Goal: Transaction & Acquisition: Purchase product/service

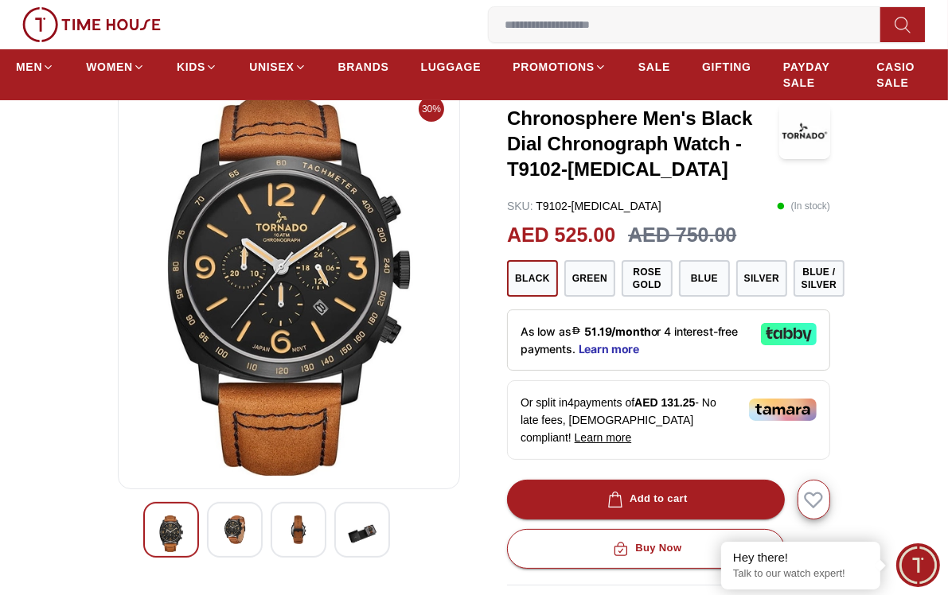
scroll to position [80, 0]
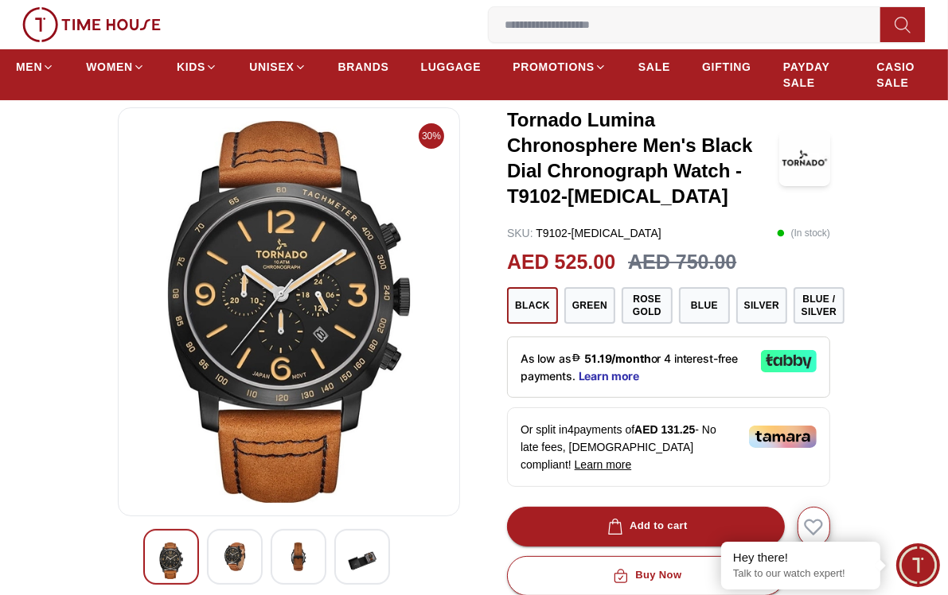
click at [233, 556] on img at bounding box center [234, 557] width 29 height 29
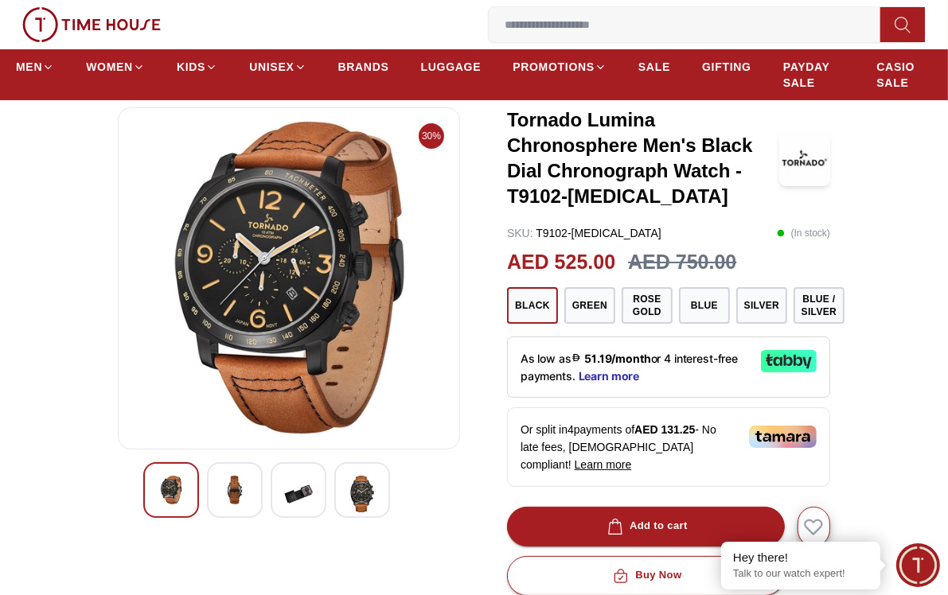
click at [299, 491] on img at bounding box center [298, 494] width 29 height 37
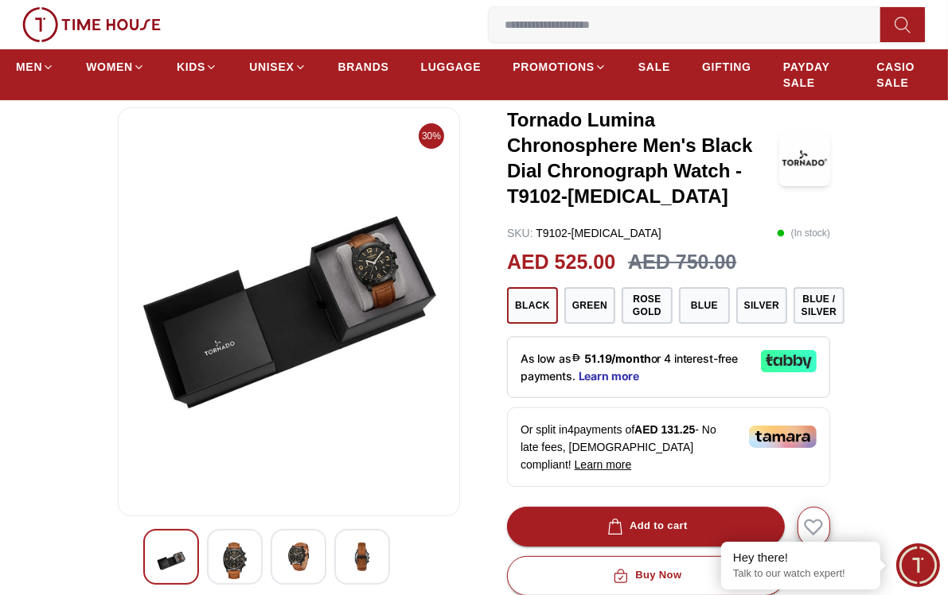
click at [384, 271] on img at bounding box center [288, 312] width 315 height 382
click at [363, 556] on img at bounding box center [362, 557] width 29 height 29
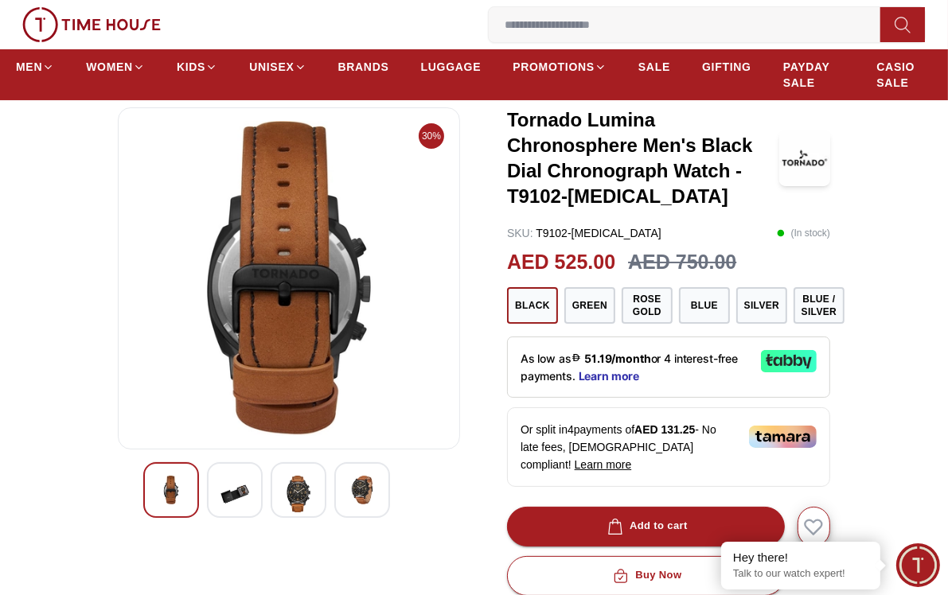
click at [292, 496] on img at bounding box center [298, 494] width 29 height 37
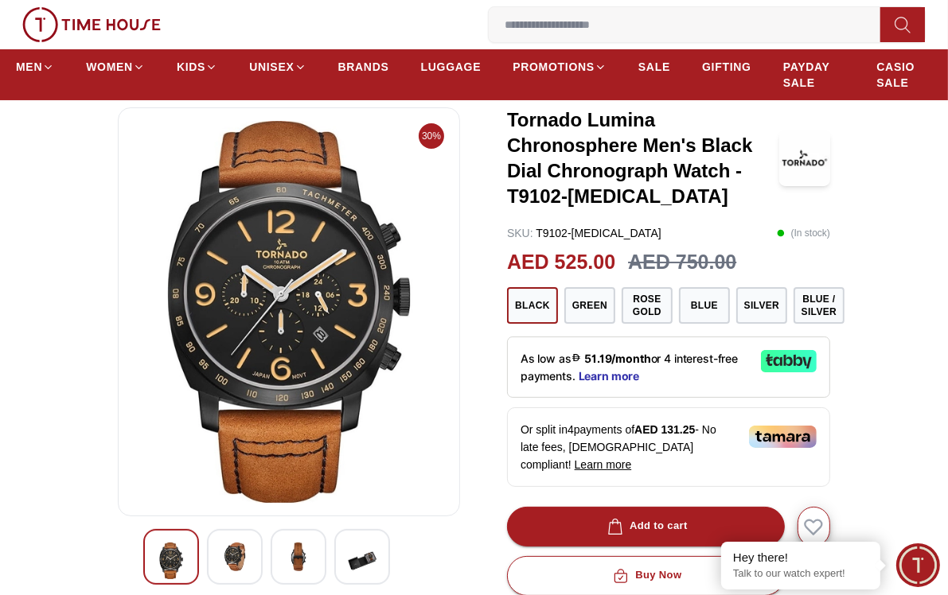
click at [237, 558] on img at bounding box center [234, 557] width 29 height 29
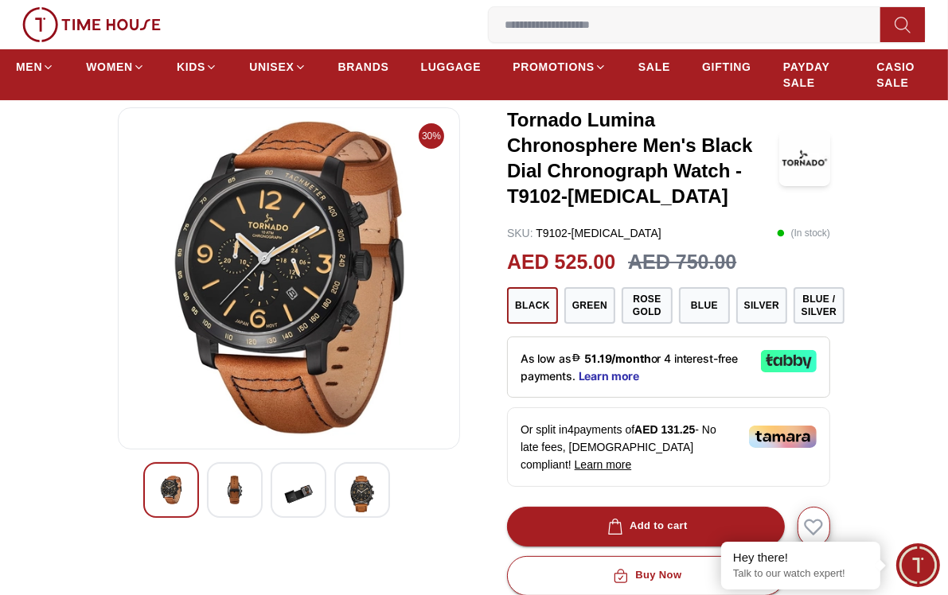
click at [184, 499] on img at bounding box center [171, 490] width 29 height 29
click at [309, 489] on img at bounding box center [298, 494] width 29 height 37
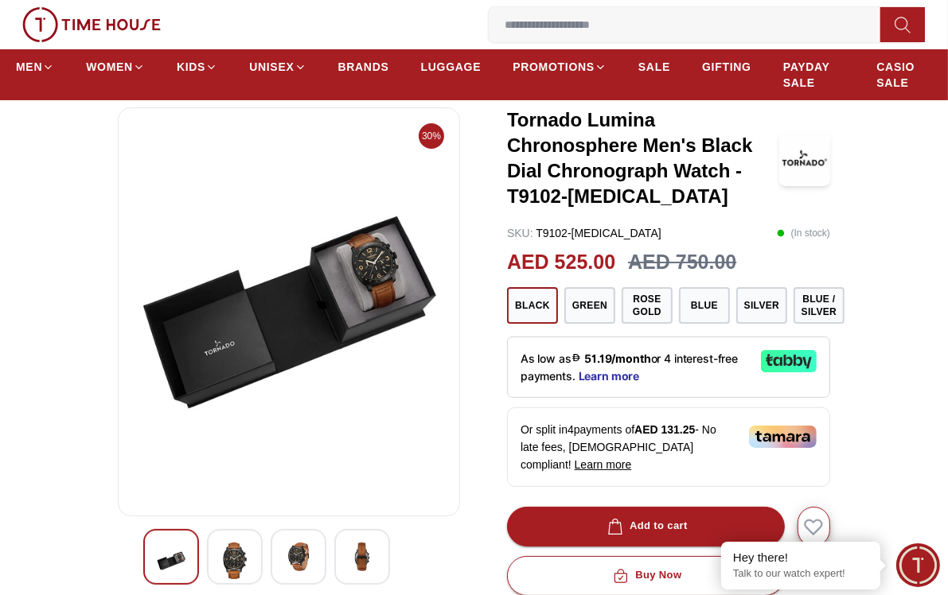
click at [239, 561] on img at bounding box center [234, 561] width 29 height 37
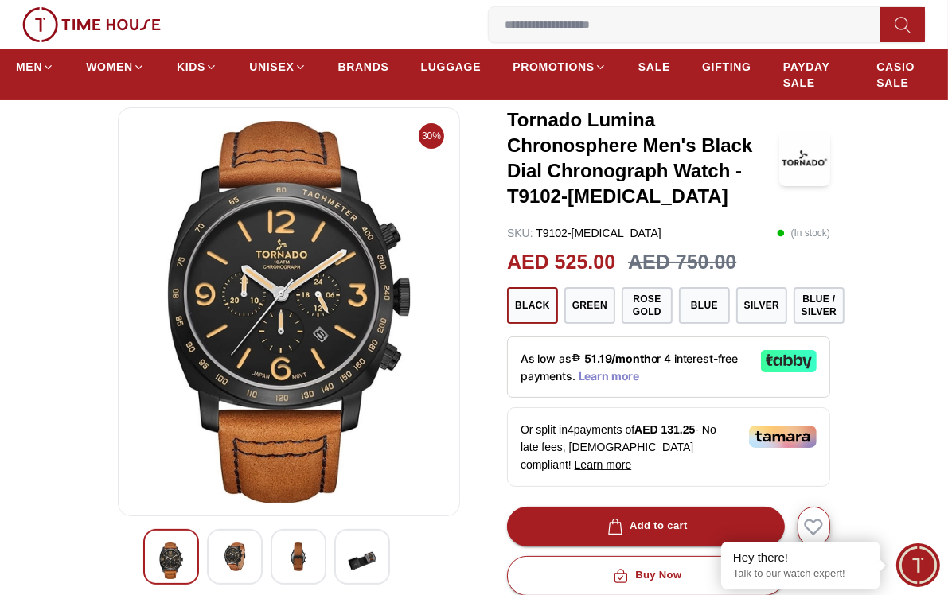
click at [621, 373] on span "Learn more" at bounding box center [609, 376] width 61 height 13
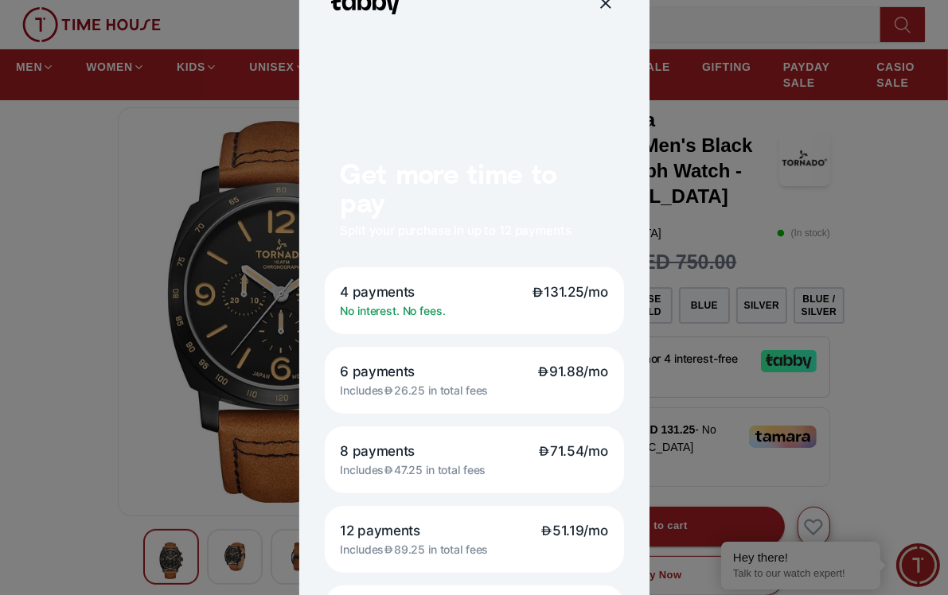
scroll to position [159, 0]
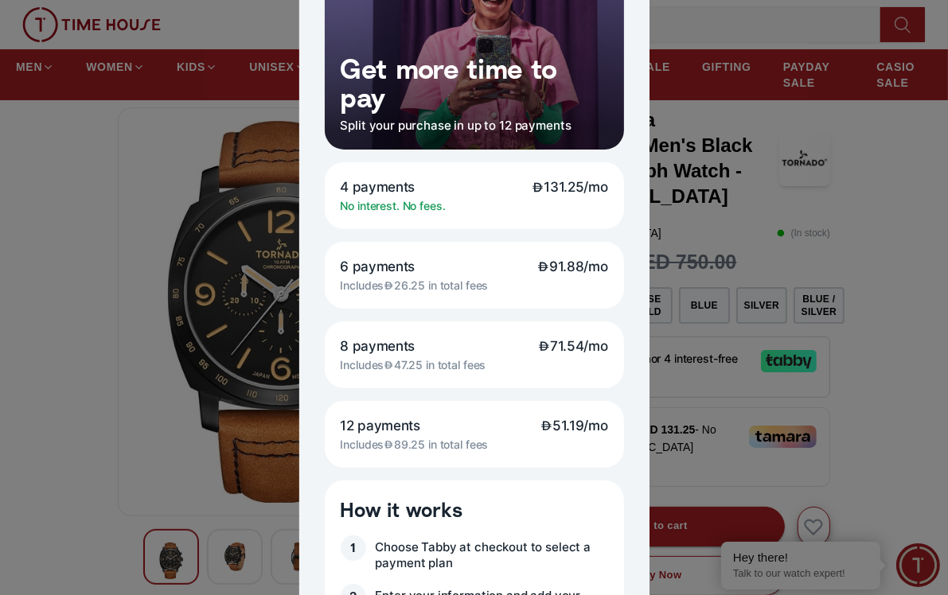
click at [736, 232] on div at bounding box center [474, 297] width 948 height 595
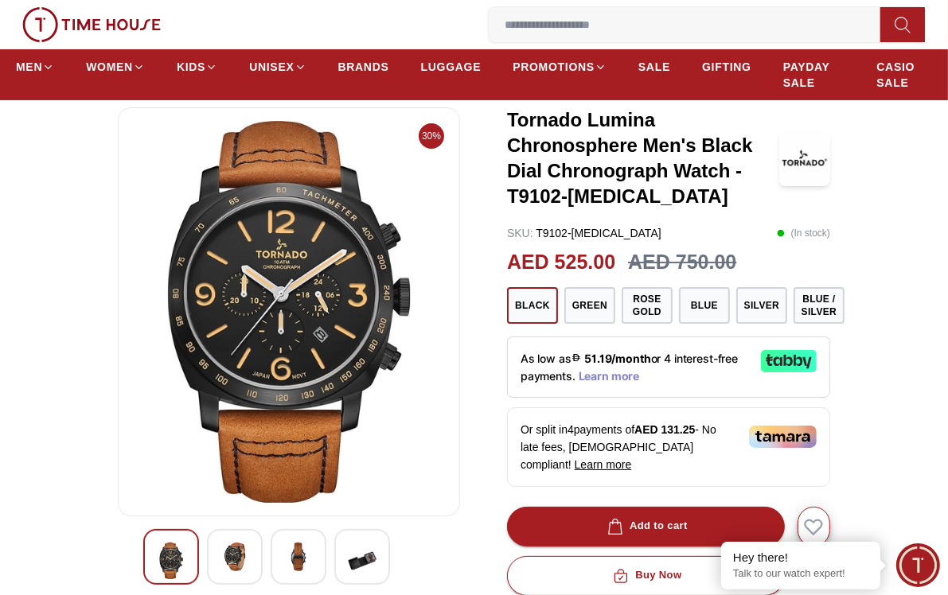
click at [617, 375] on span "Learn more" at bounding box center [609, 376] width 61 height 13
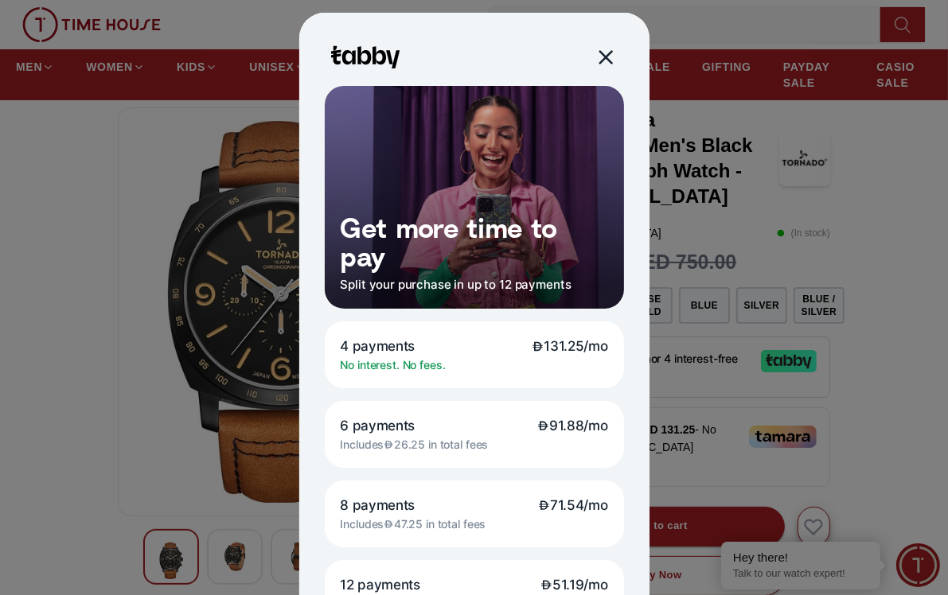
click at [599, 56] on div at bounding box center [604, 57] width 18 height 18
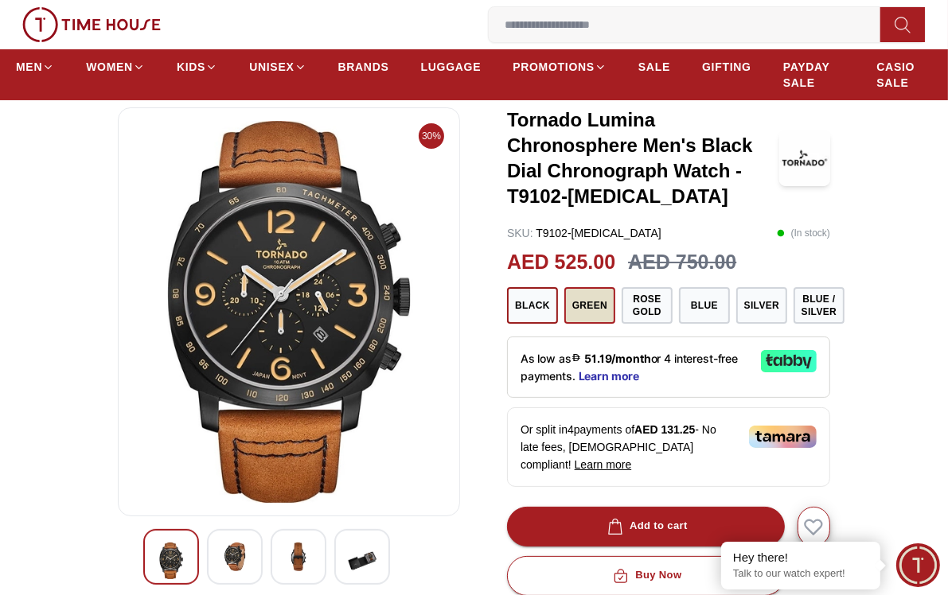
click at [591, 305] on button "Green" at bounding box center [589, 305] width 51 height 37
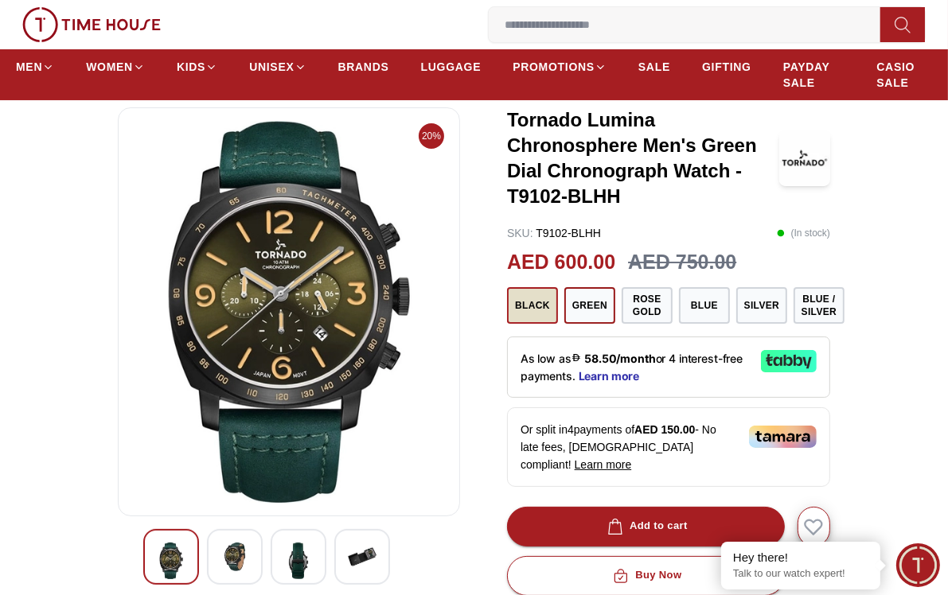
click at [543, 306] on button "Black" at bounding box center [532, 305] width 51 height 37
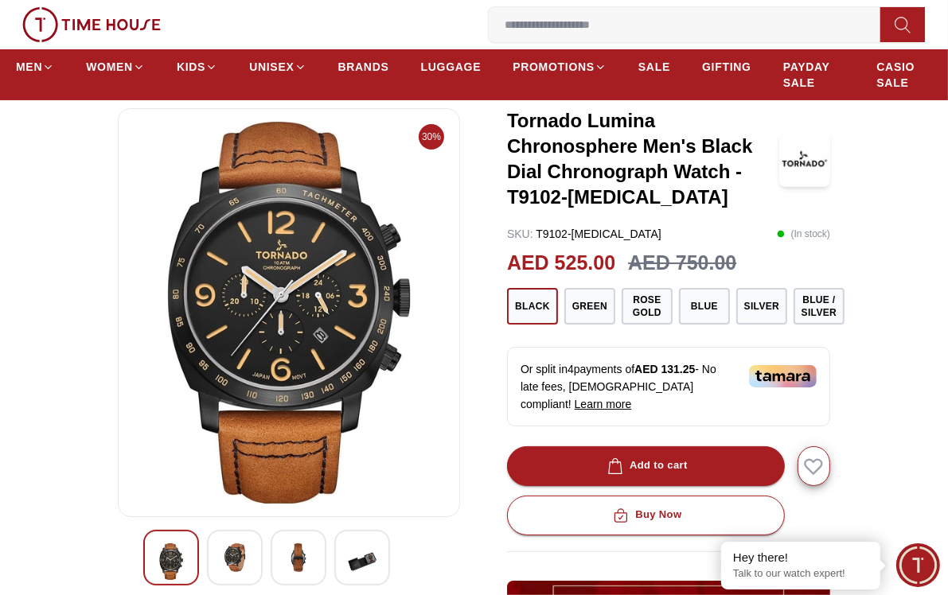
scroll to position [80, 0]
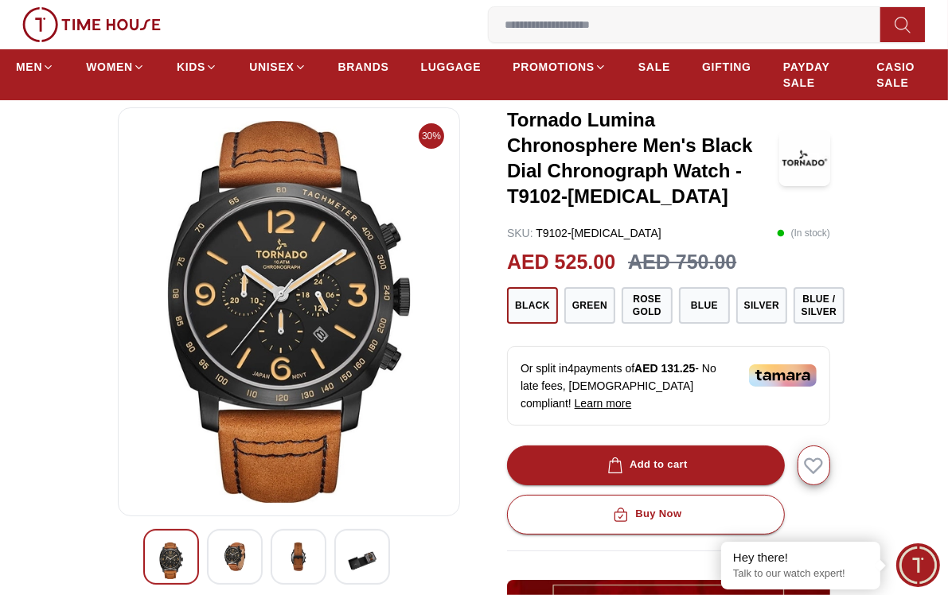
click at [773, 372] on img at bounding box center [783, 376] width 68 height 22
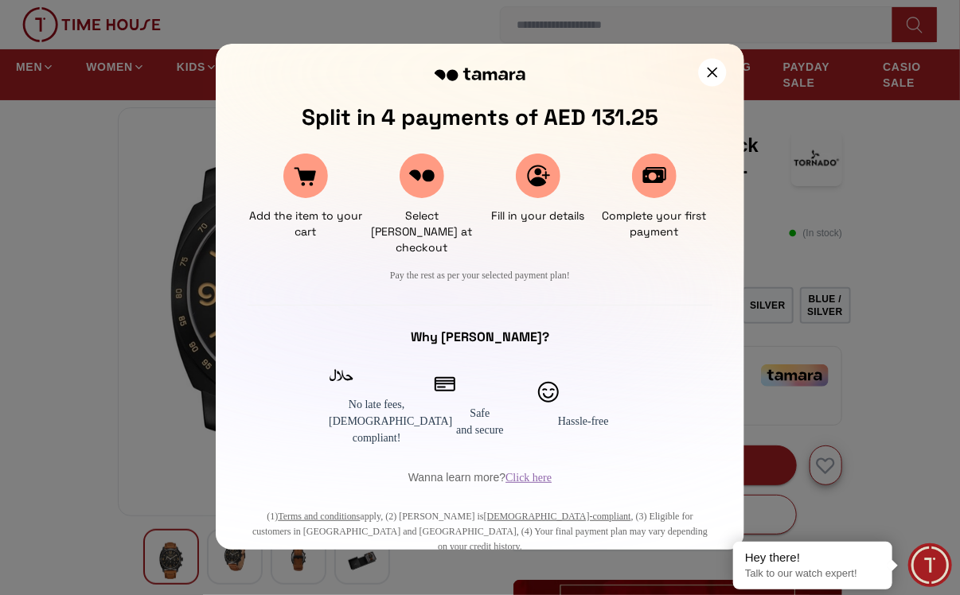
click at [704, 74] on div at bounding box center [712, 72] width 28 height 28
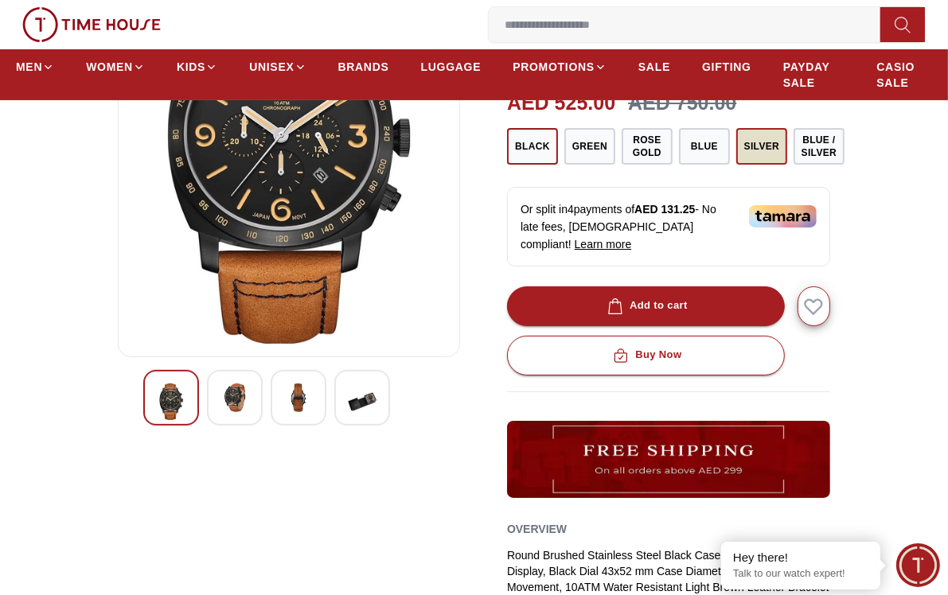
scroll to position [0, 0]
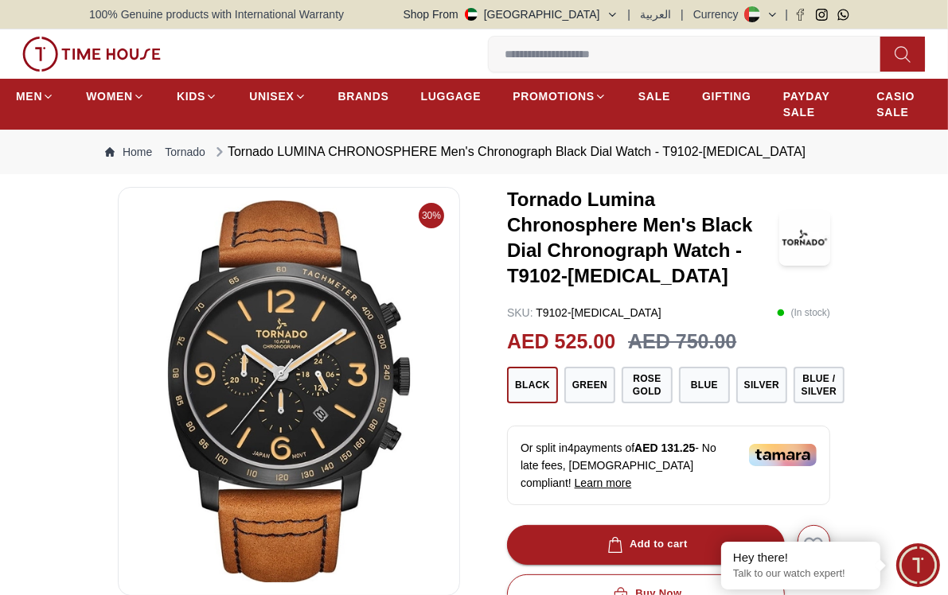
click at [632, 477] on span "Learn more" at bounding box center [603, 483] width 57 height 13
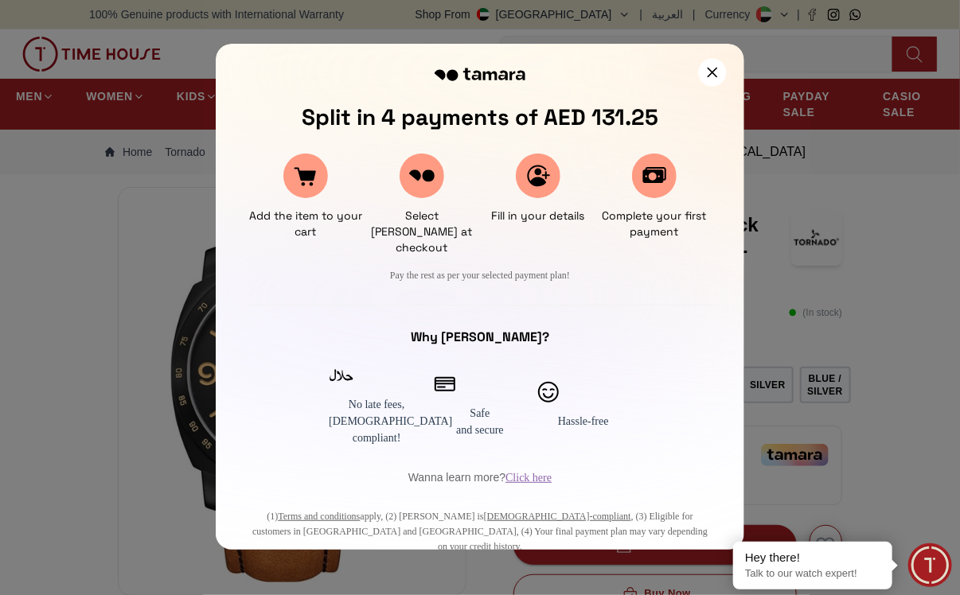
click at [713, 72] on icon at bounding box center [712, 72] width 10 height 10
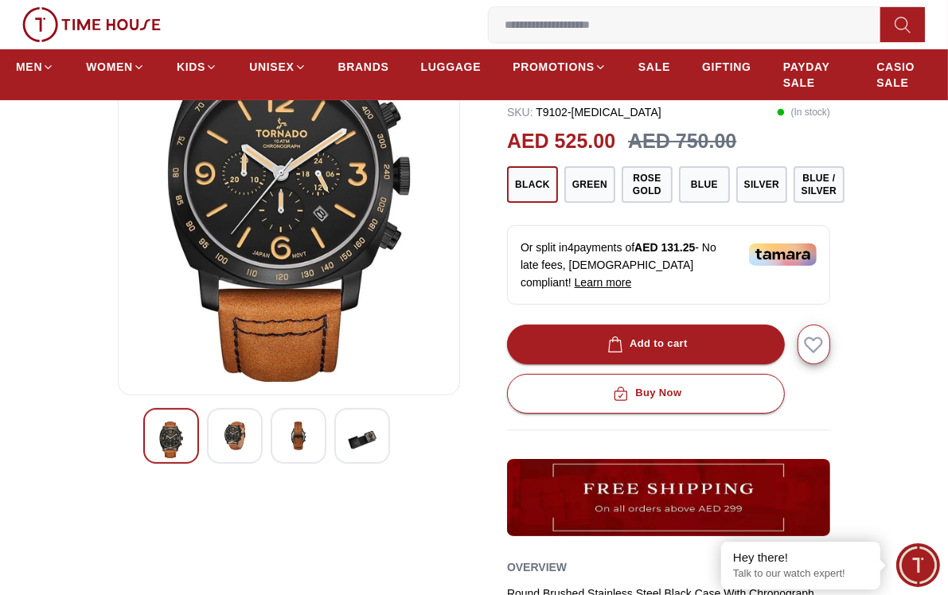
scroll to position [239, 0]
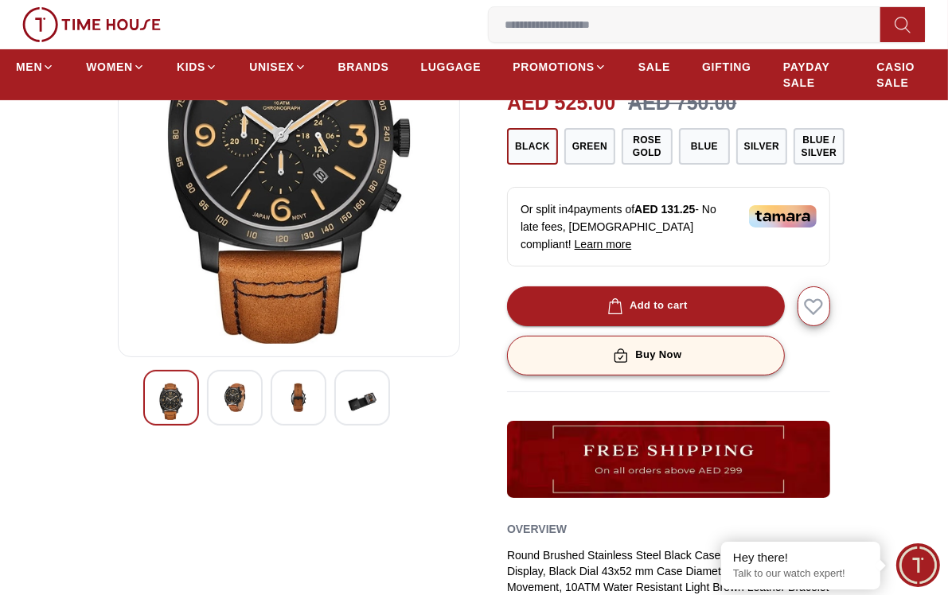
click at [649, 346] on div "Buy Now" at bounding box center [646, 355] width 72 height 18
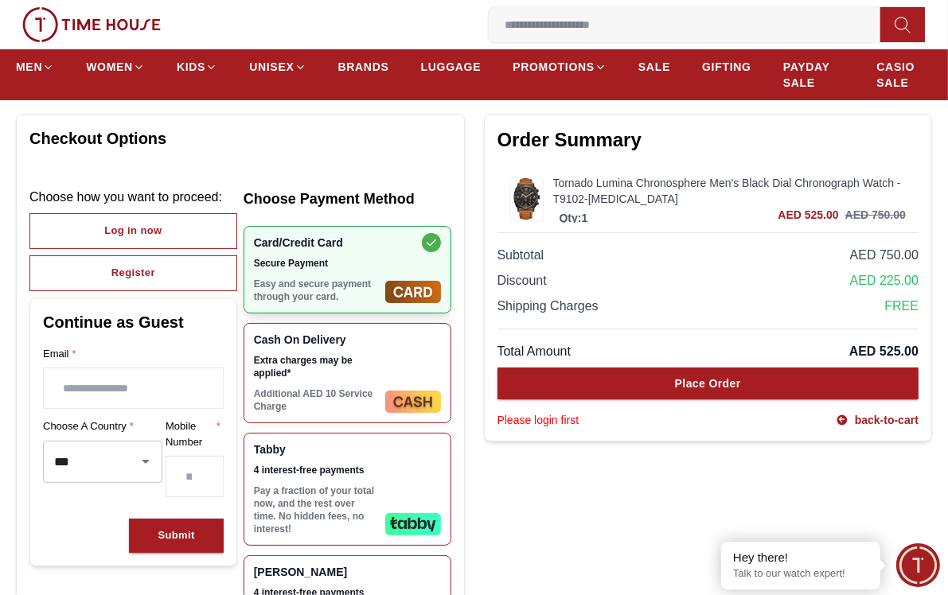
scroll to position [80, 0]
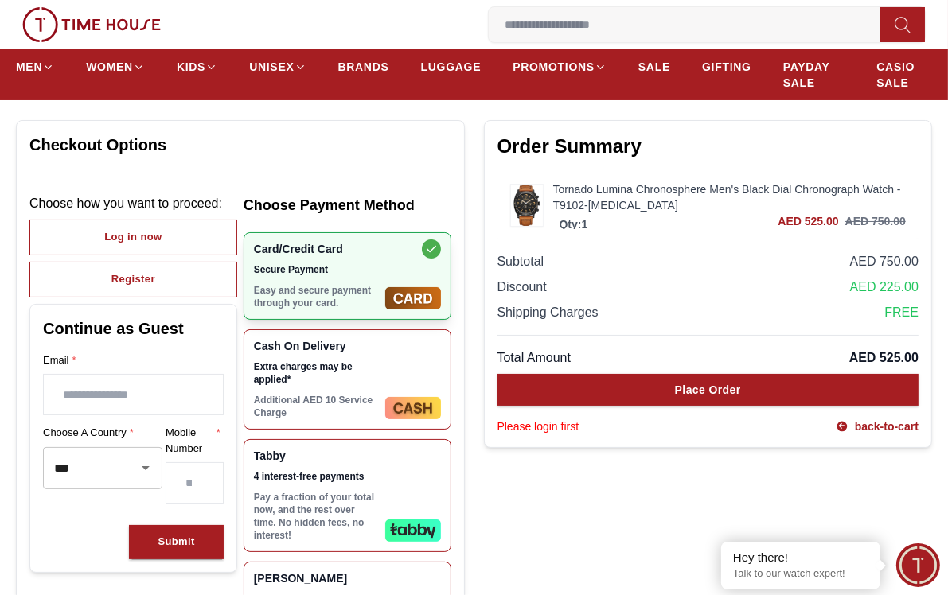
click at [365, 478] on span "4 interest-free payments" at bounding box center [316, 476] width 125 height 13
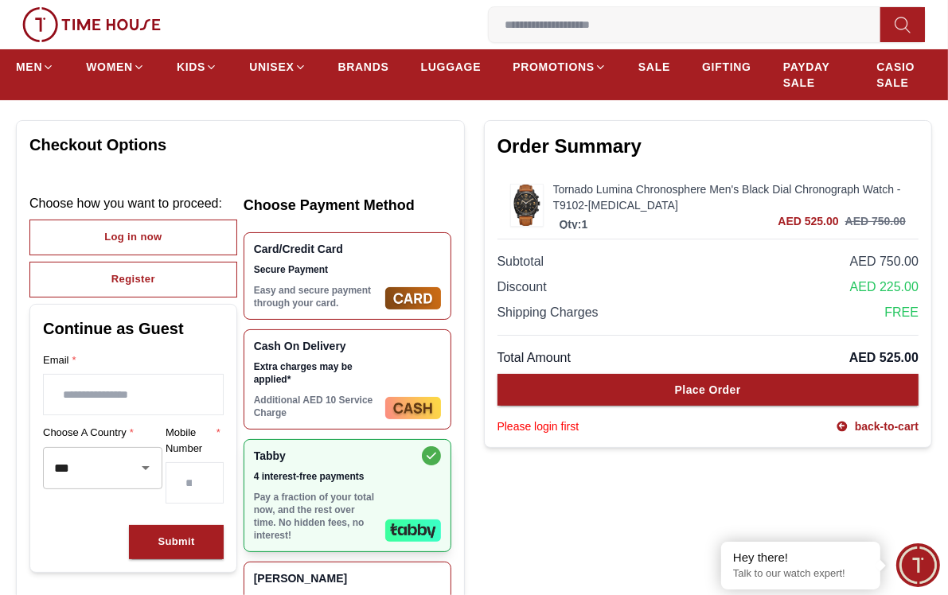
drag, startPoint x: 369, startPoint y: 474, endPoint x: 675, endPoint y: 478, distance: 306.4
click at [675, 478] on div "Order Summary Tornado Lumina Chronosphere Men's Black Dial Chronograph Watch - …" at bounding box center [708, 416] width 449 height 610
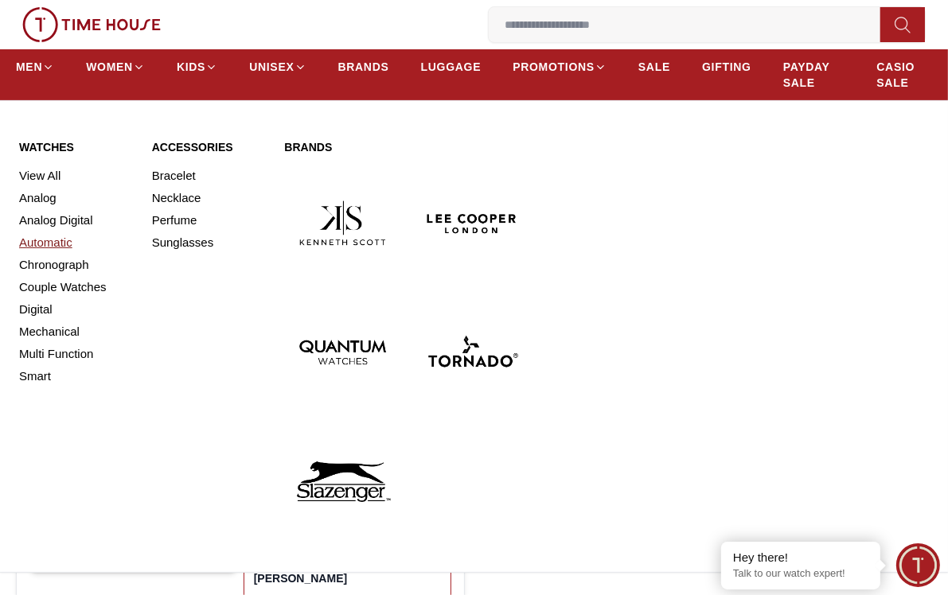
click at [49, 248] on link "Automatic" at bounding box center [76, 243] width 114 height 22
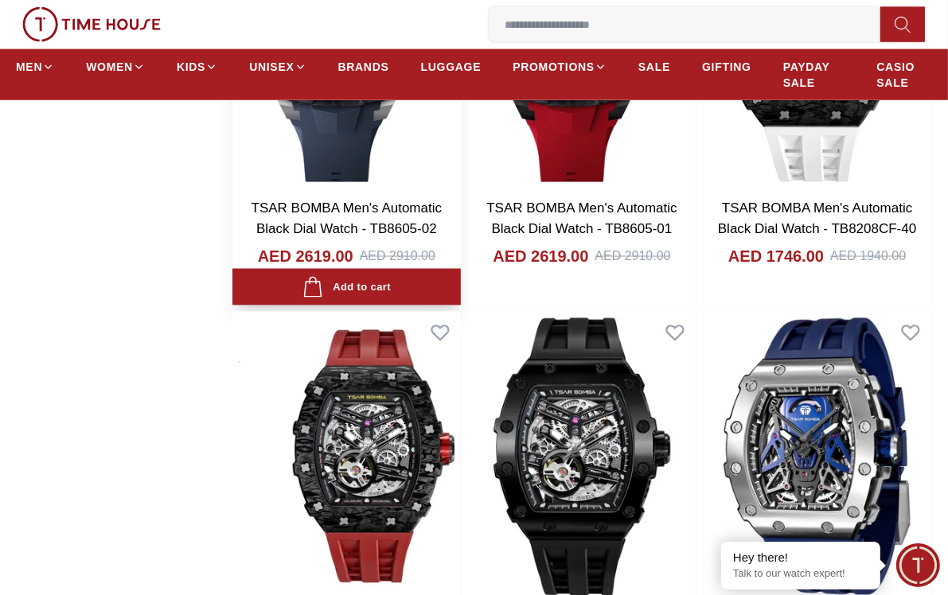
scroll to position [2149, 0]
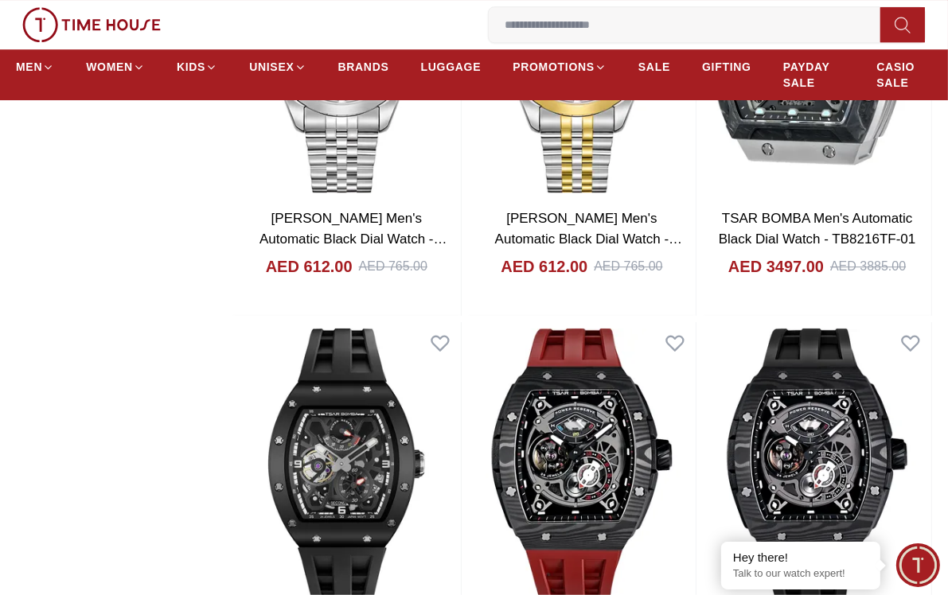
scroll to position [3820, 0]
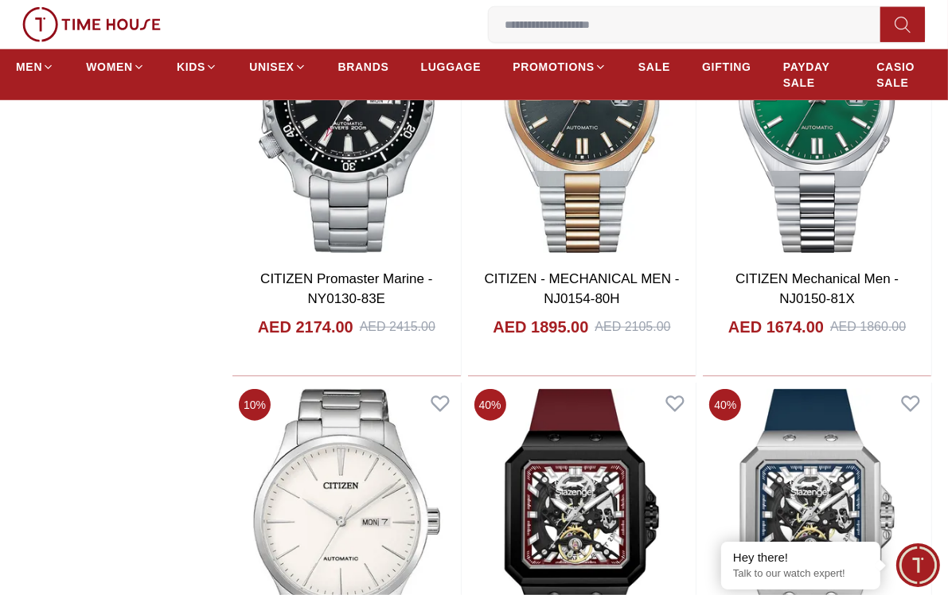
scroll to position [6208, 0]
